Goal: Find specific fact: Find specific fact

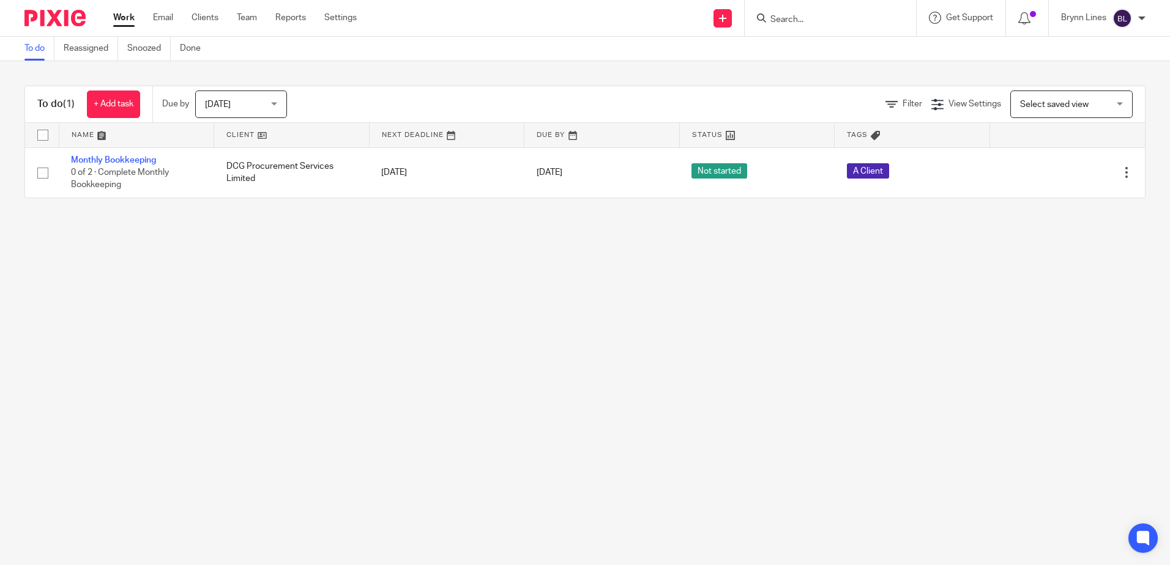
click at [787, 16] on input "Search" at bounding box center [824, 20] width 110 height 11
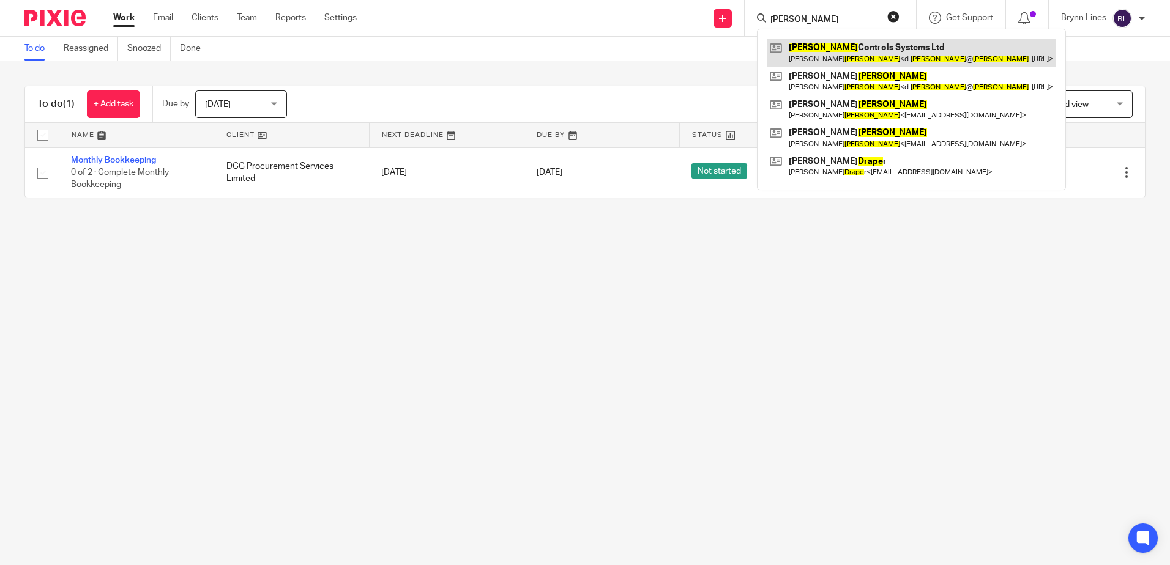
type input "[PERSON_NAME]"
click at [815, 43] on link at bounding box center [911, 53] width 289 height 28
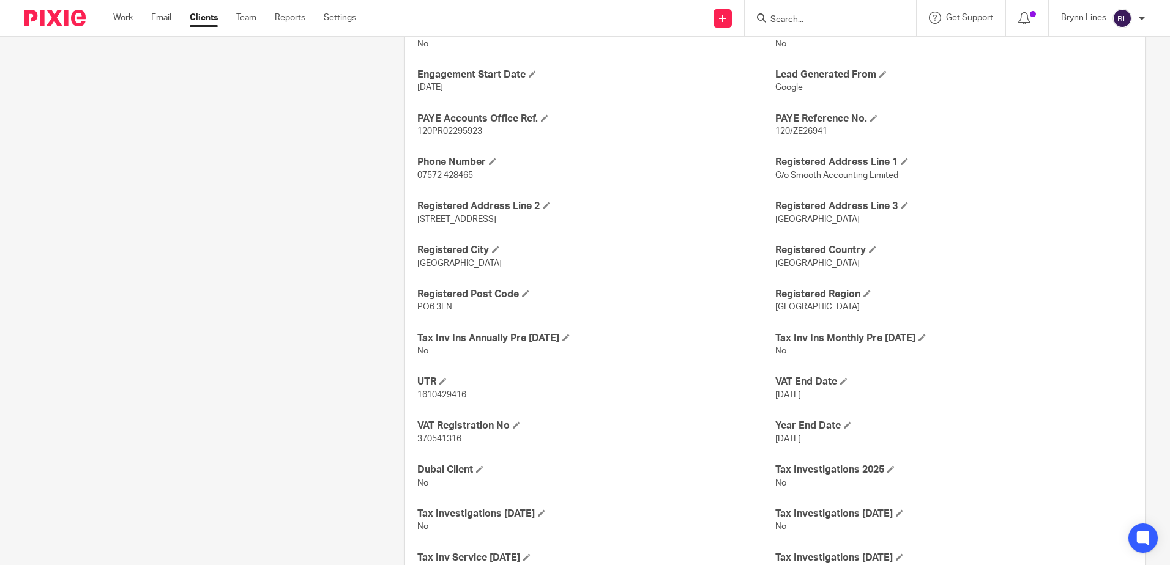
scroll to position [795, 0]
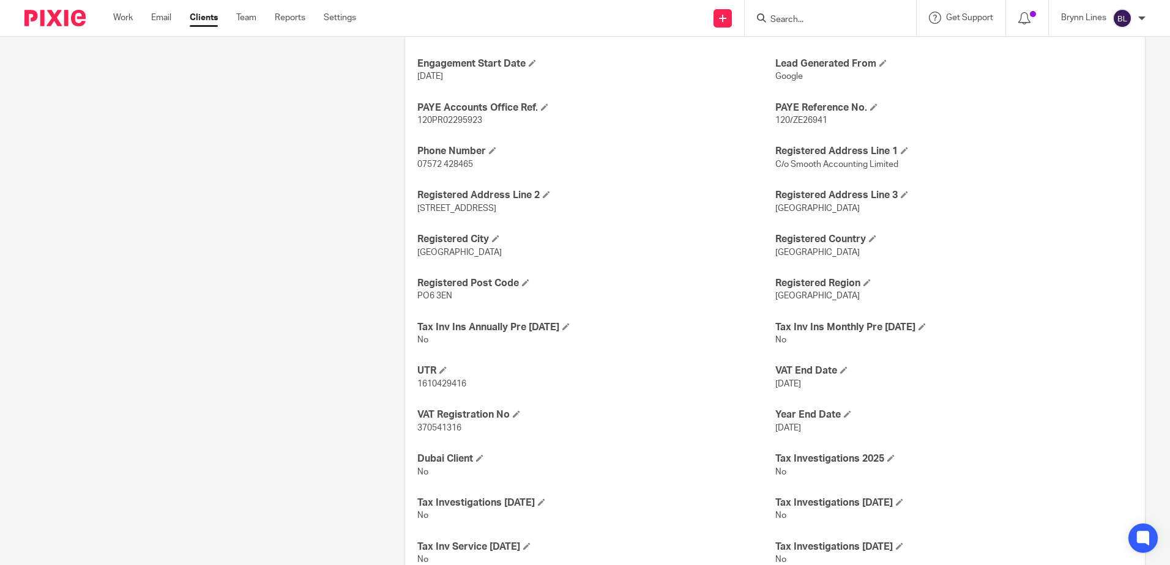
click at [455, 384] on span "1610429416" at bounding box center [441, 384] width 49 height 9
copy span "1610429416"
